Goal: Check status

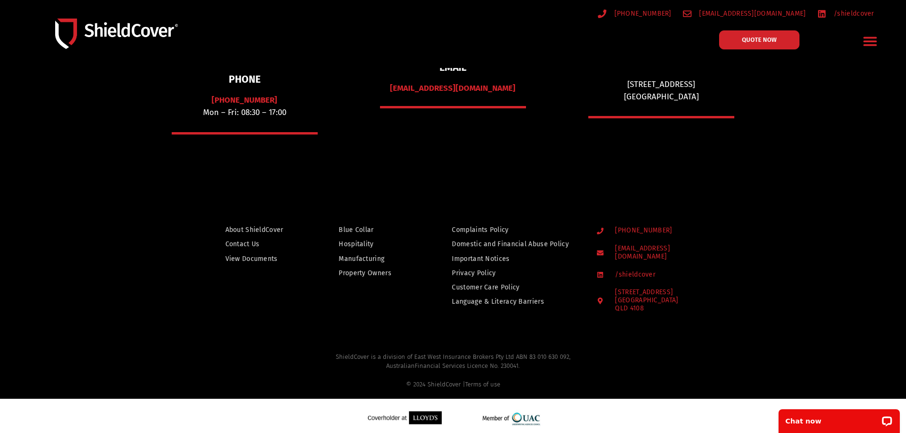
click at [234, 242] on span "Contact Us" at bounding box center [242, 244] width 34 height 12
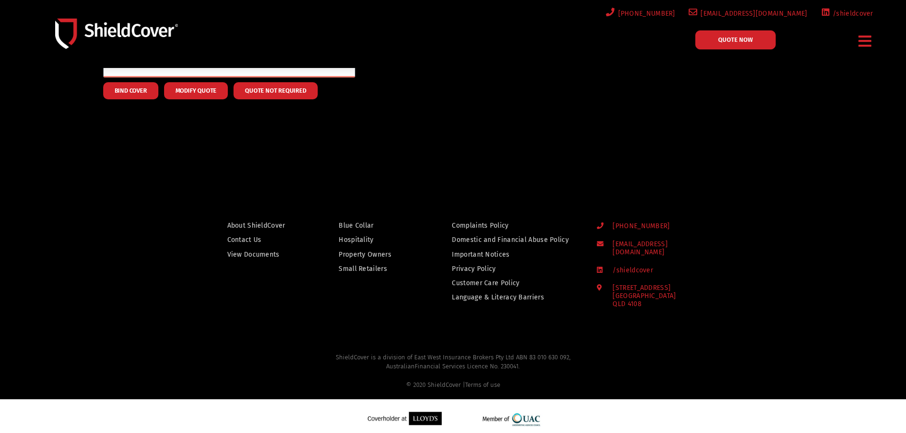
click at [498, 126] on div at bounding box center [453, 21] width 906 height 302
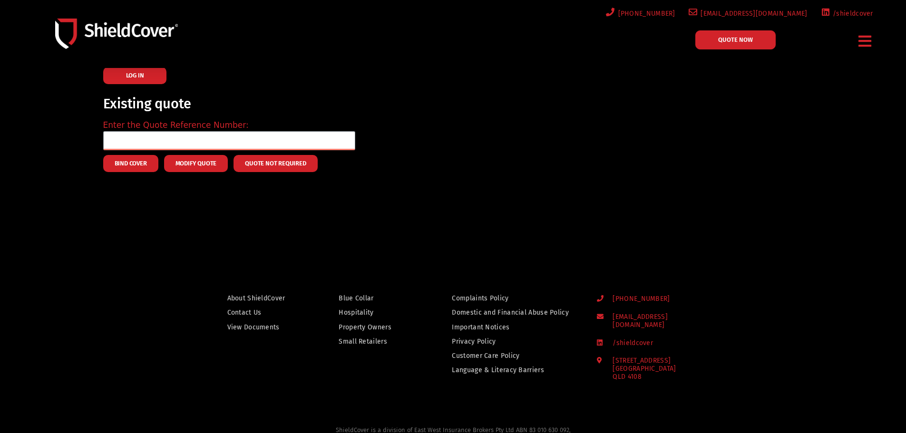
scroll to position [8, 0]
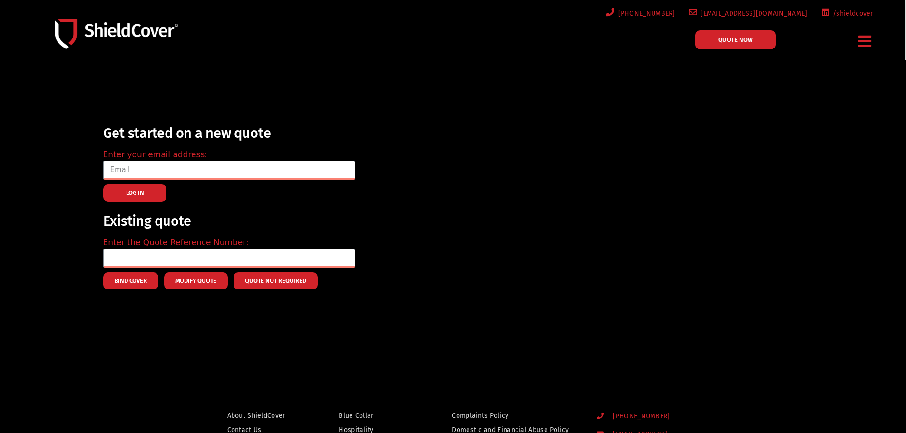
drag, startPoint x: 248, startPoint y: 238, endPoint x: 1009, endPoint y: 248, distance: 760.8
click at [905, 248] on html "Menu Blue Collar Hospitality Property Owners Small Retailers Accident & Sicknes…" at bounding box center [453, 311] width 906 height 638
